Goal: Information Seeking & Learning: Learn about a topic

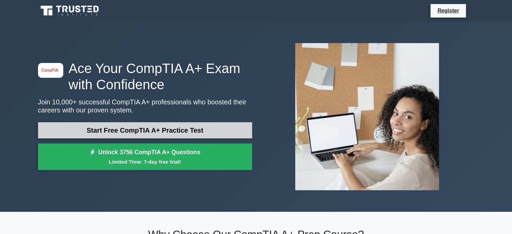
click at [157, 131] on link "Start Free CompTIA A+ Practice Test" at bounding box center [145, 130] width 214 height 16
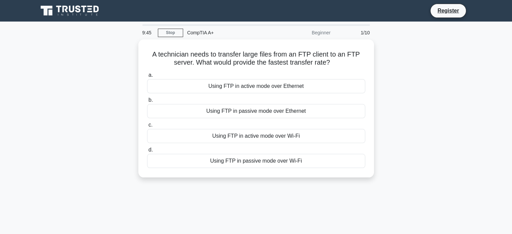
click at [203, 34] on div "CompTIA A+" at bounding box center [229, 32] width 93 height 13
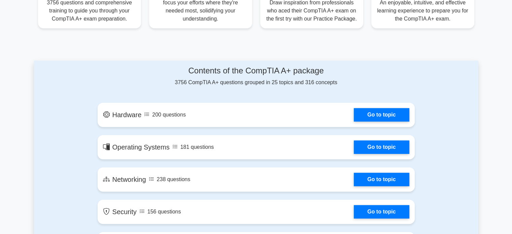
scroll to position [391, 0]
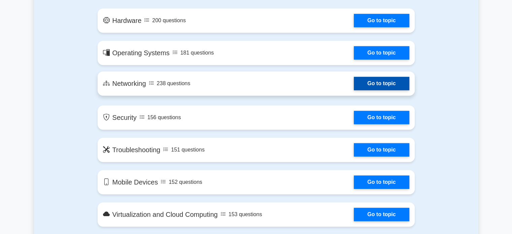
click at [372, 84] on link "Go to topic" at bounding box center [381, 83] width 55 height 13
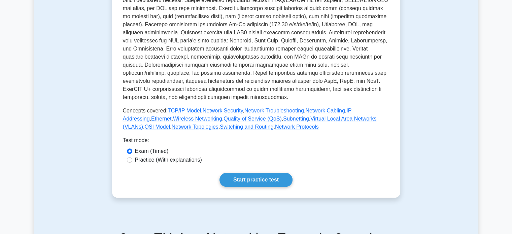
scroll to position [215, 0]
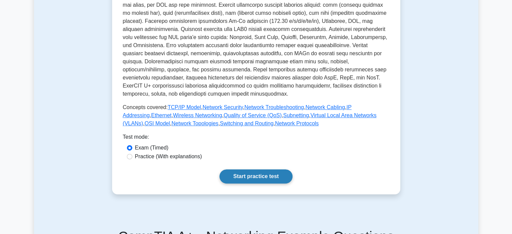
click at [250, 177] on link "Start practice test" at bounding box center [256, 176] width 73 height 14
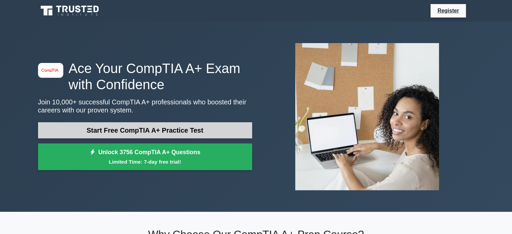
click at [149, 133] on link "Start Free CompTIA A+ Practice Test" at bounding box center [145, 130] width 214 height 16
